Goal: Task Accomplishment & Management: Use online tool/utility

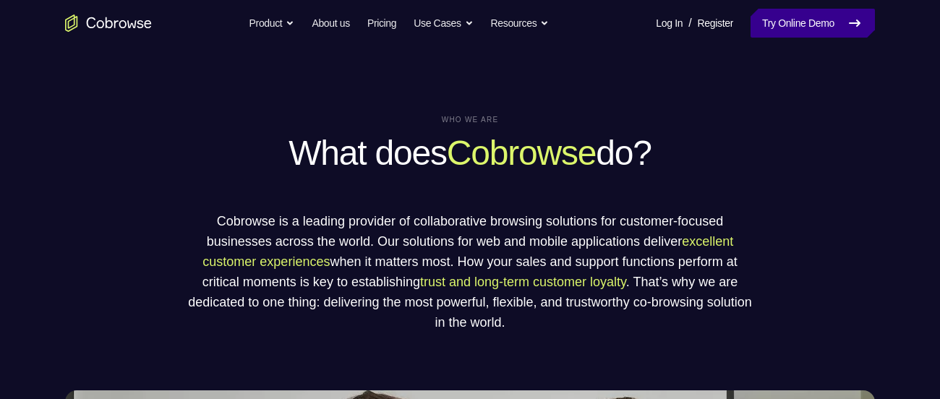
click at [804, 16] on link "Try Online Demo" at bounding box center [812, 23] width 124 height 29
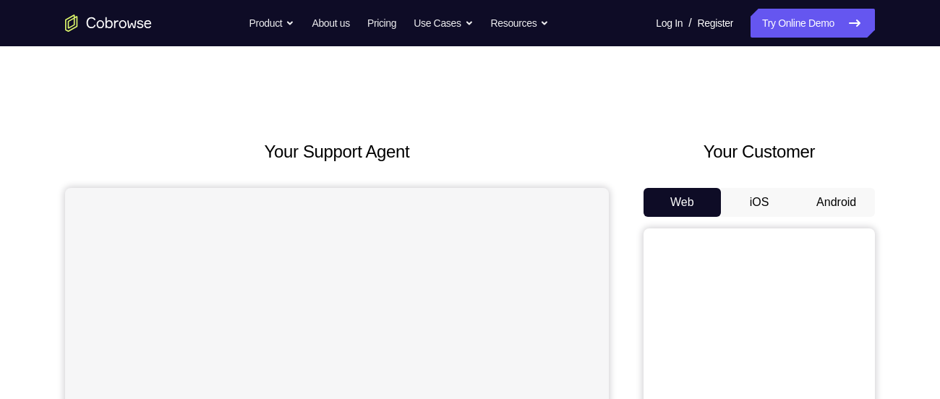
scroll to position [82, 0]
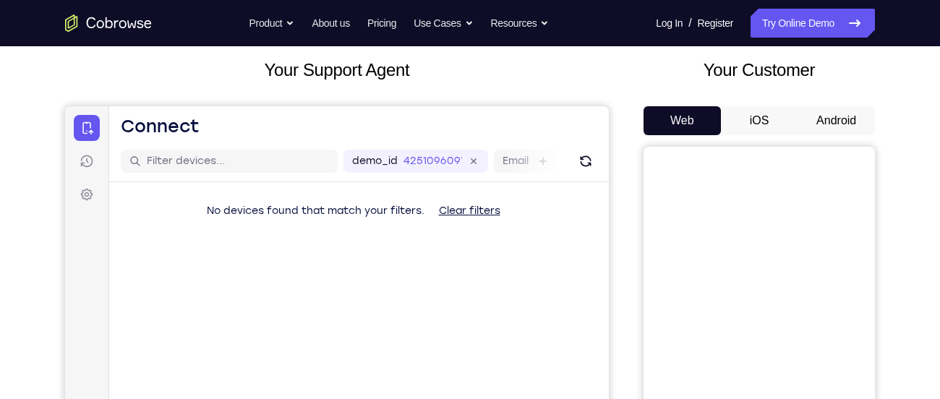
click at [842, 121] on button "Android" at bounding box center [835, 120] width 77 height 29
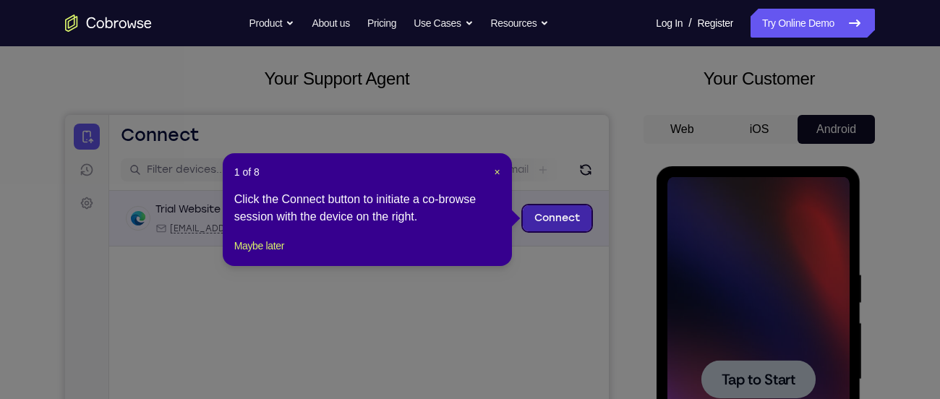
scroll to position [0, 0]
click at [496, 172] on span "×" at bounding box center [498, 172] width 6 height 12
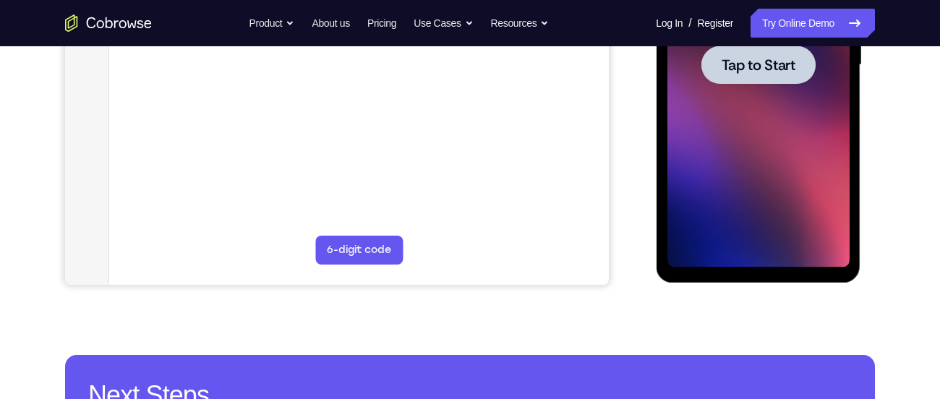
scroll to position [391, 0]
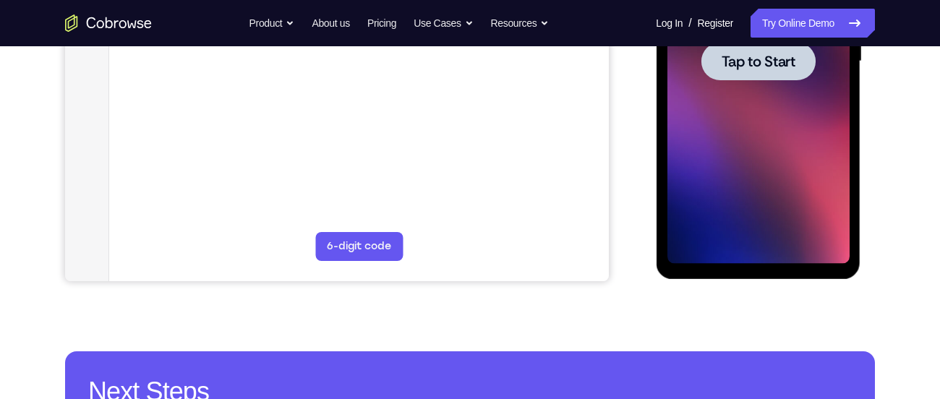
click at [763, 64] on span "Tap to Start" at bounding box center [758, 61] width 74 height 14
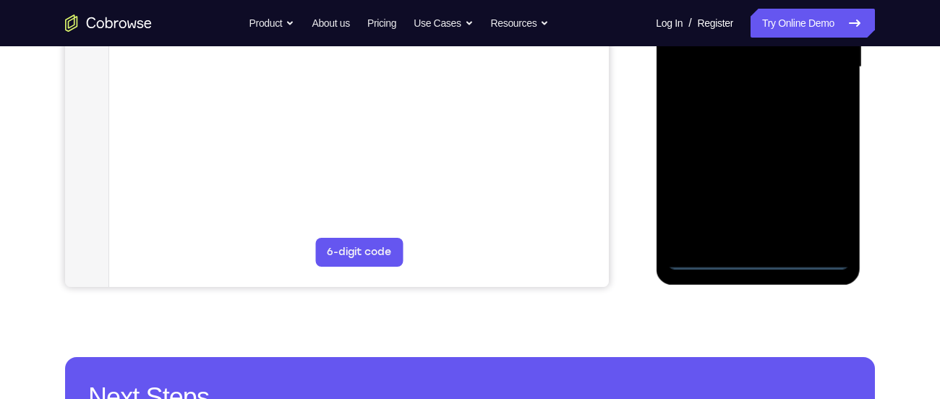
scroll to position [387, 0]
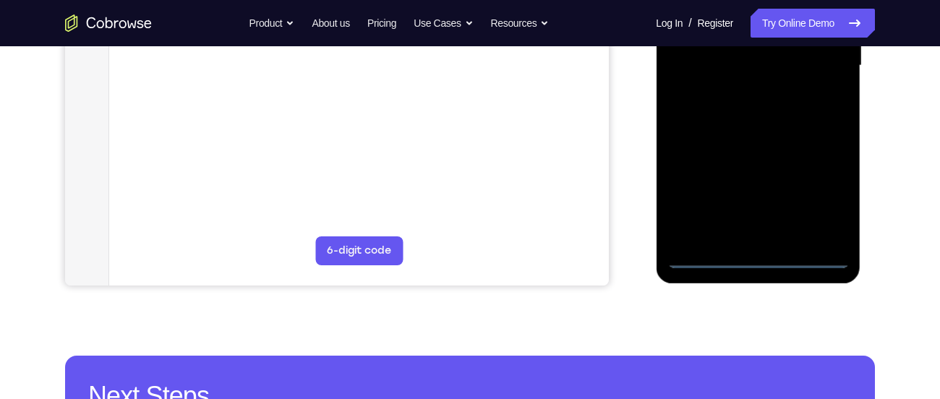
click at [758, 249] on div at bounding box center [758, 65] width 182 height 405
click at [766, 257] on div at bounding box center [758, 65] width 182 height 405
click at [833, 192] on div at bounding box center [758, 65] width 182 height 405
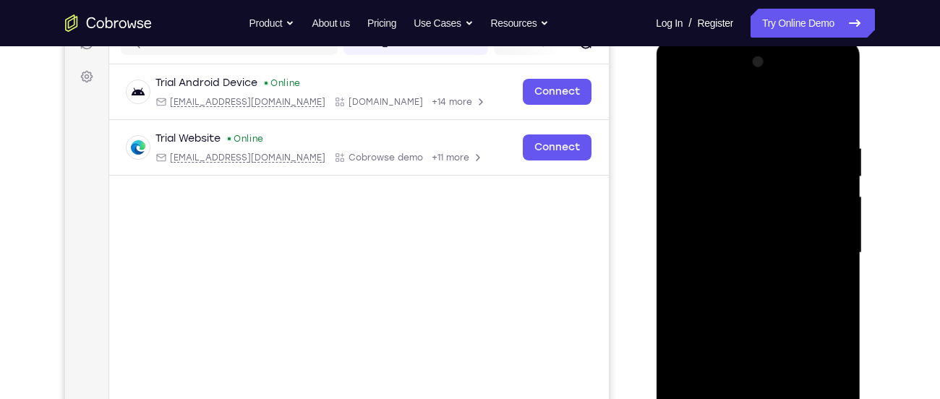
scroll to position [197, 0]
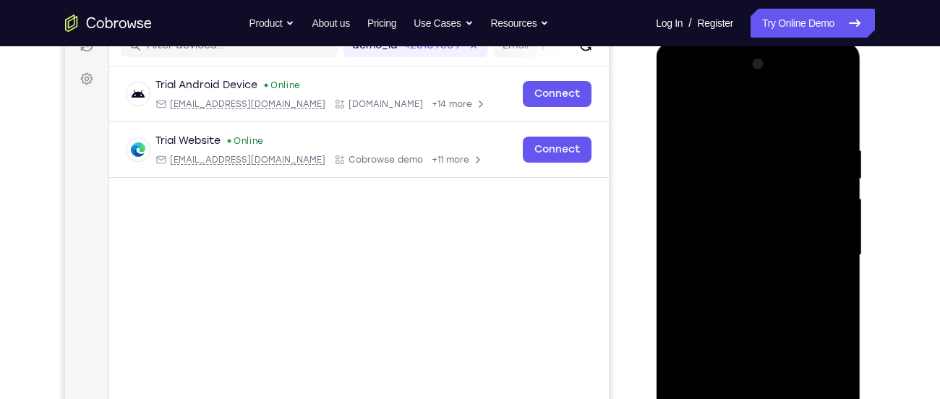
click at [839, 84] on div at bounding box center [758, 255] width 182 height 405
click at [772, 102] on div at bounding box center [758, 255] width 182 height 405
click at [732, 81] on div at bounding box center [758, 255] width 182 height 405
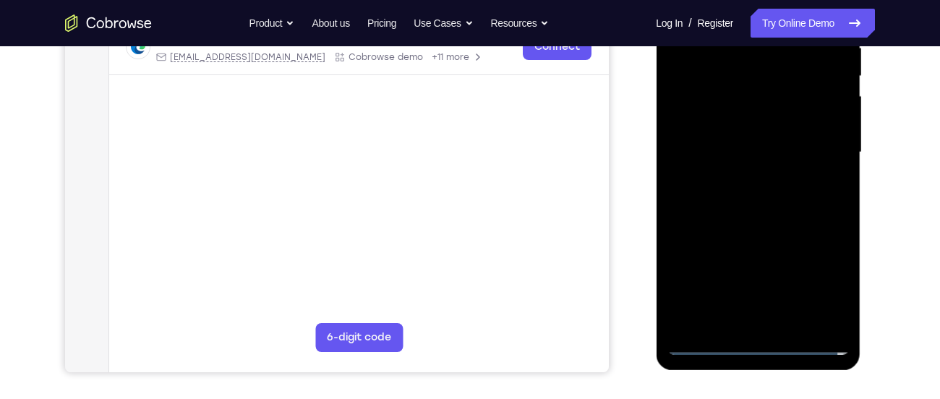
scroll to position [301, 0]
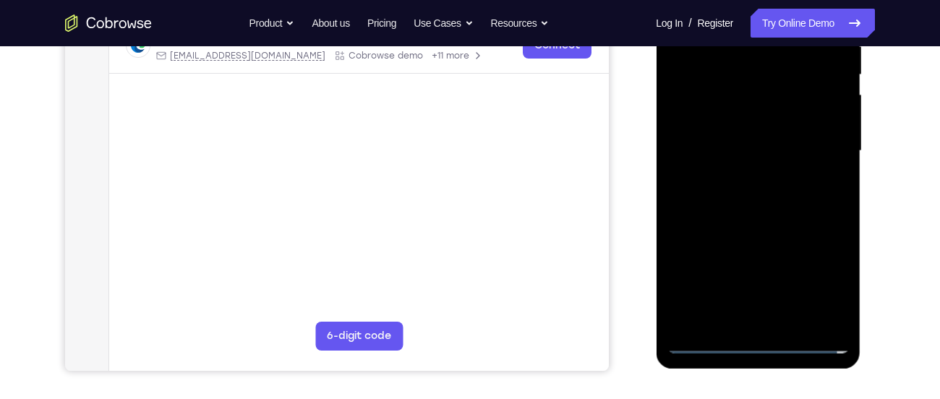
click at [771, 234] on div at bounding box center [758, 151] width 182 height 405
click at [756, 181] on div at bounding box center [758, 151] width 182 height 405
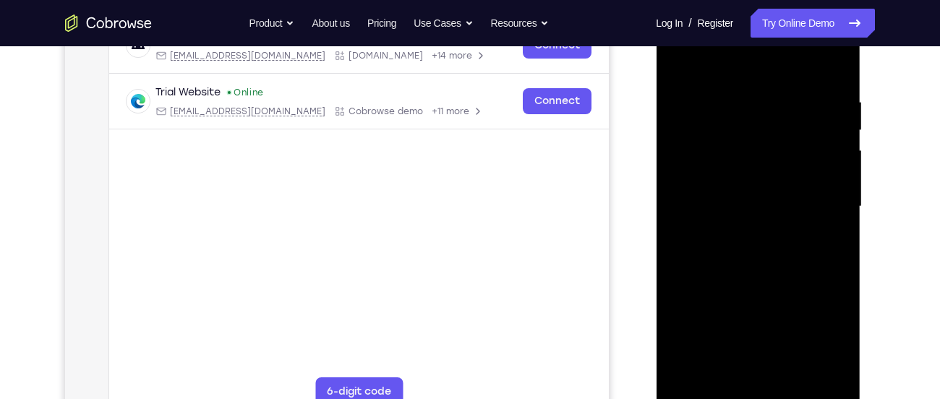
scroll to position [245, 0]
click at [696, 199] on div at bounding box center [758, 207] width 182 height 405
click at [705, 203] on div at bounding box center [758, 207] width 182 height 405
click at [692, 197] on div at bounding box center [758, 207] width 182 height 405
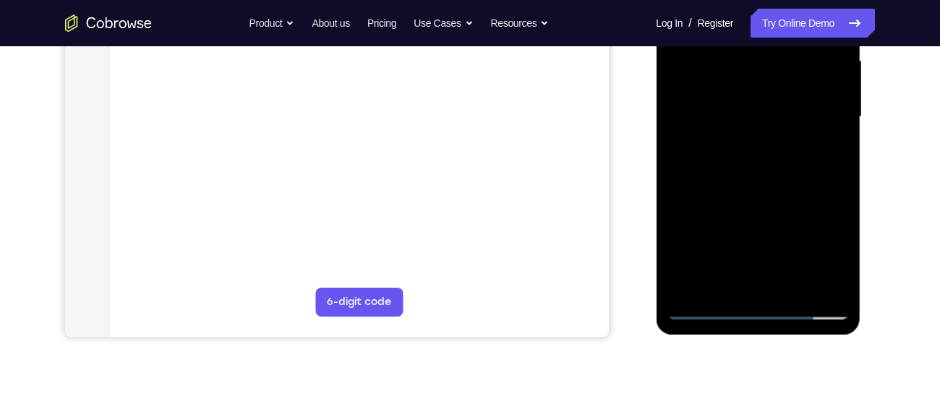
scroll to position [337, 0]
click at [754, 311] on div at bounding box center [758, 115] width 182 height 405
click at [826, 257] on div at bounding box center [758, 115] width 182 height 405
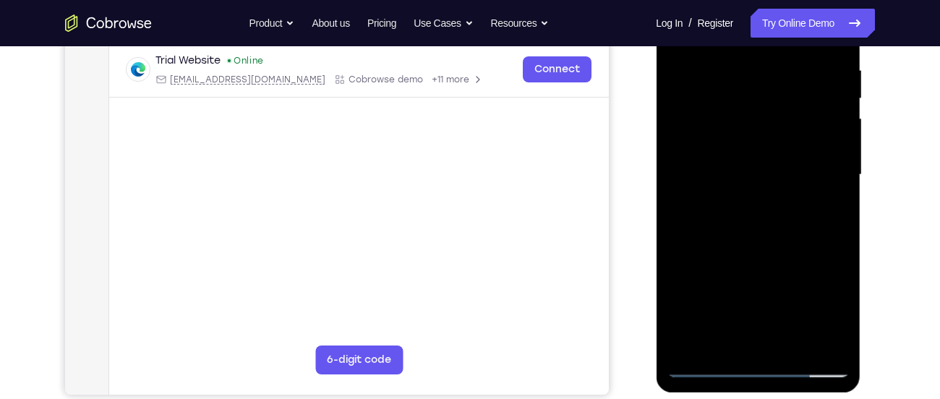
scroll to position [278, 0]
click at [683, 344] on div at bounding box center [758, 174] width 182 height 405
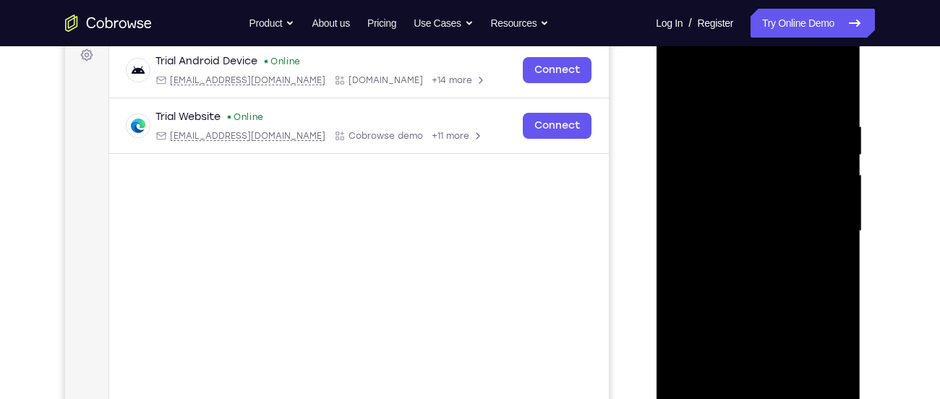
scroll to position [221, 0]
click at [682, 92] on div at bounding box center [758, 232] width 182 height 405
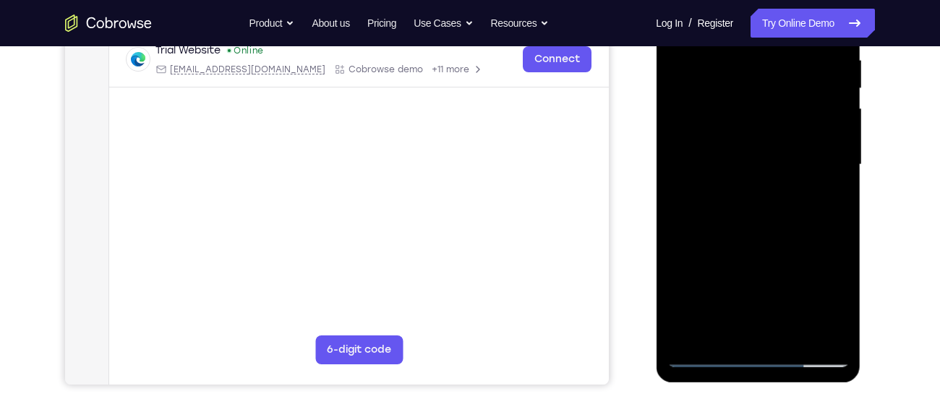
click at [708, 319] on div at bounding box center [758, 164] width 182 height 405
click at [777, 204] on div at bounding box center [758, 164] width 182 height 405
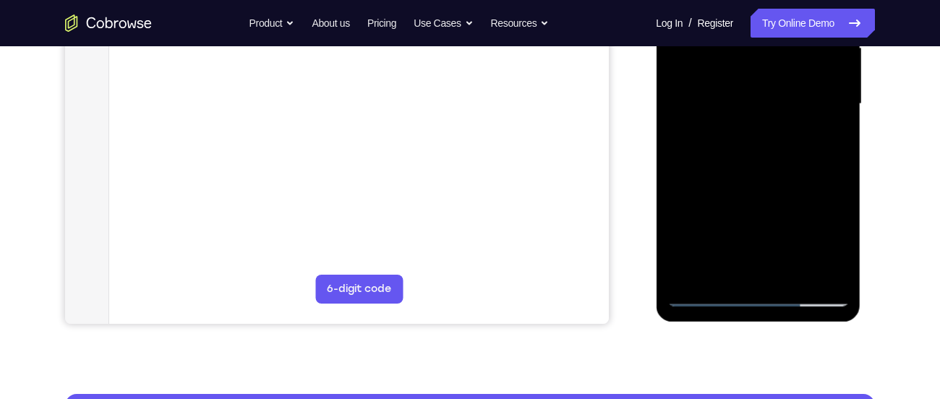
scroll to position [351, 0]
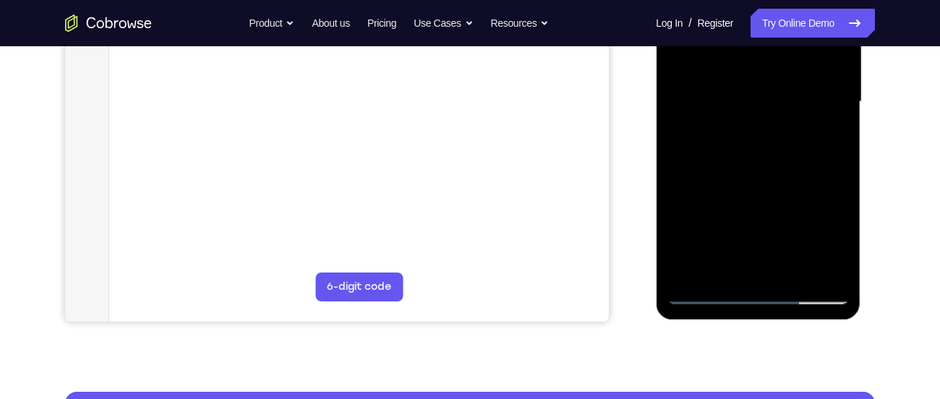
click at [752, 290] on div at bounding box center [758, 102] width 182 height 405
